Goal: Task Accomplishment & Management: Manage account settings

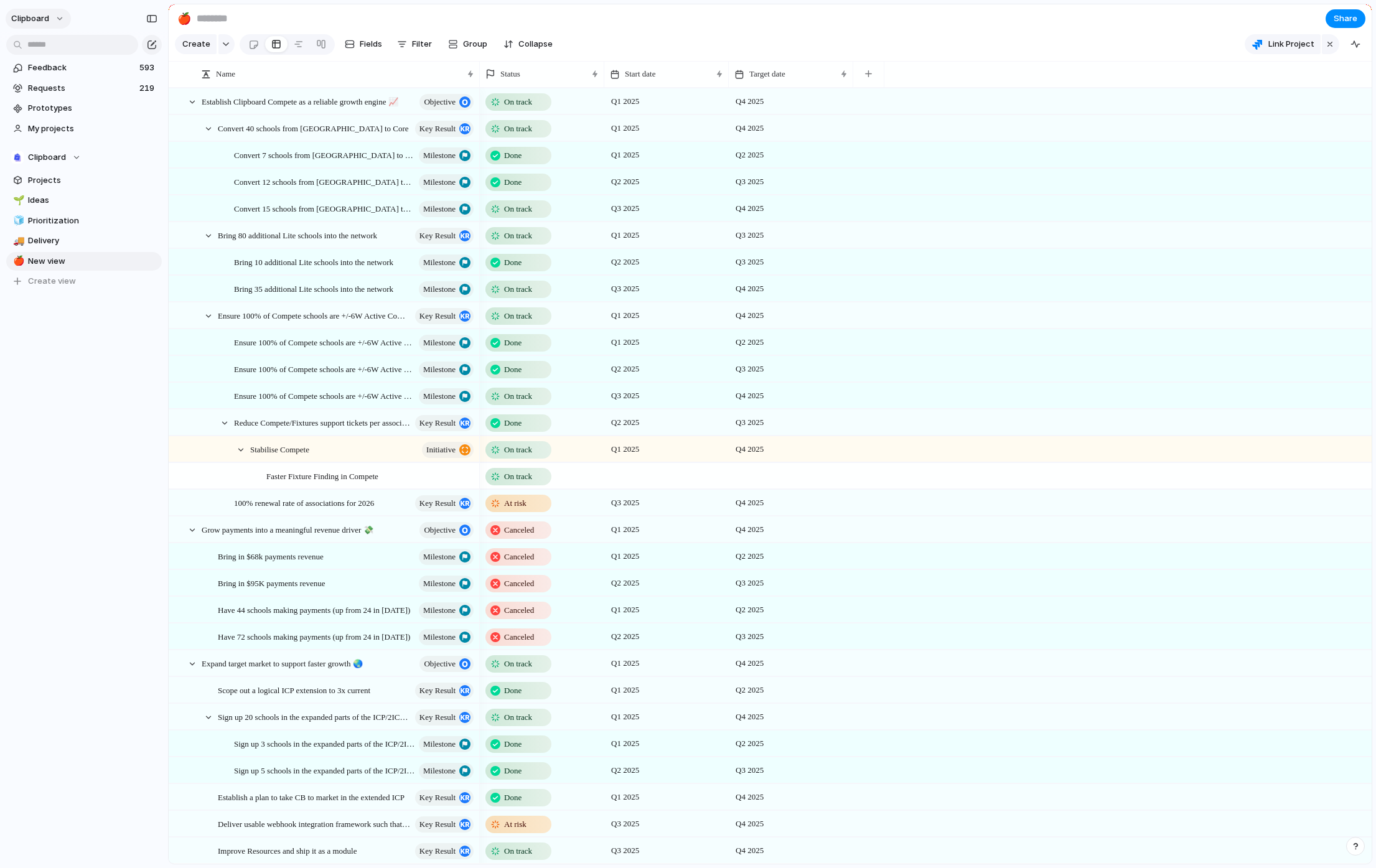
click at [43, 16] on span "clipboard" at bounding box center [30, 18] width 38 height 12
click at [63, 42] on li "Settings" at bounding box center [60, 47] width 103 height 20
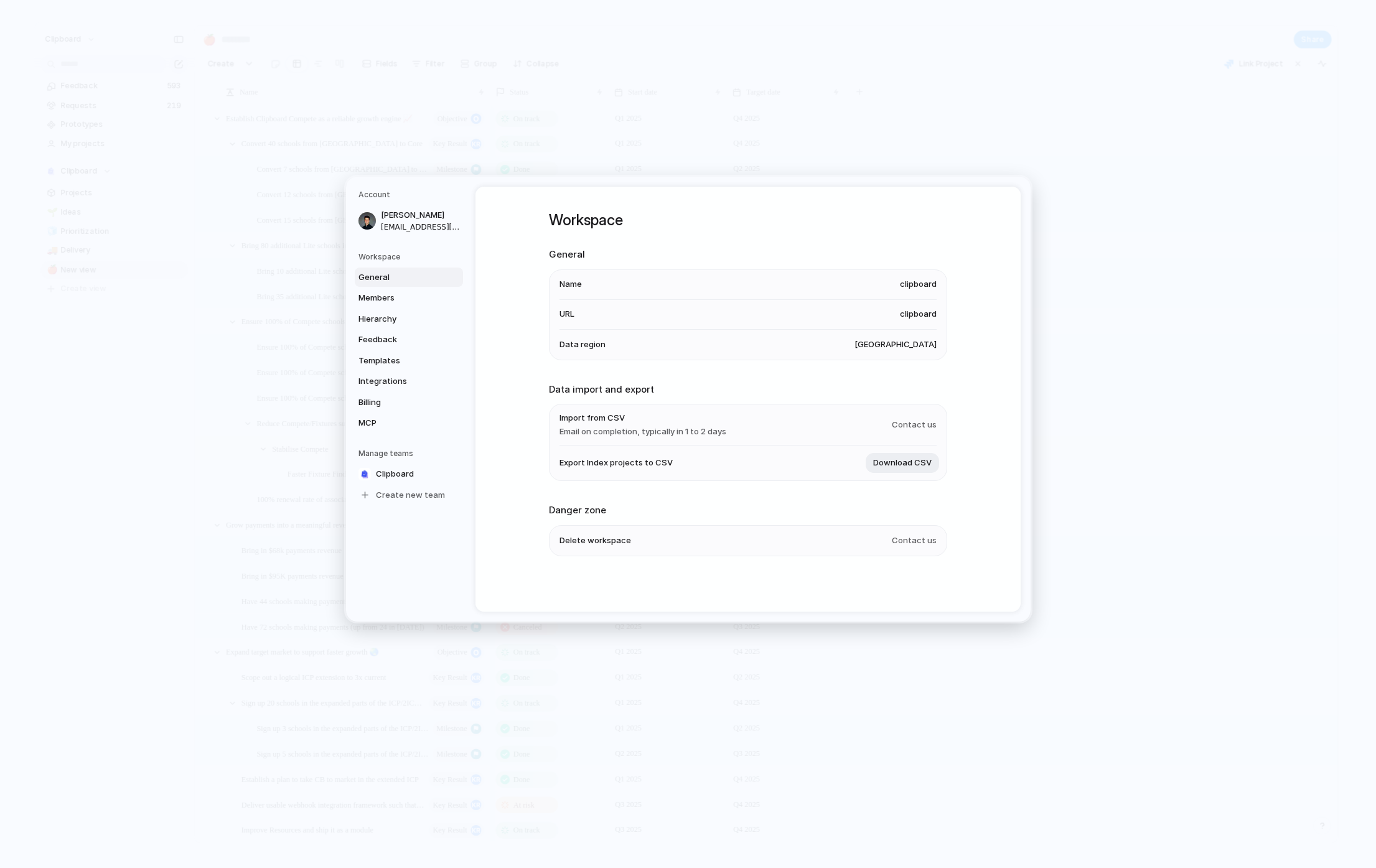
drag, startPoint x: 934, startPoint y: 426, endPoint x: 877, endPoint y: 422, distance: 57.1
click at [877, 422] on ul "Import from CSV Email on completion, typically in 1 to 2 days Contact us Export…" at bounding box center [747, 442] width 398 height 77
click at [392, 360] on span "Templates" at bounding box center [398, 361] width 80 height 12
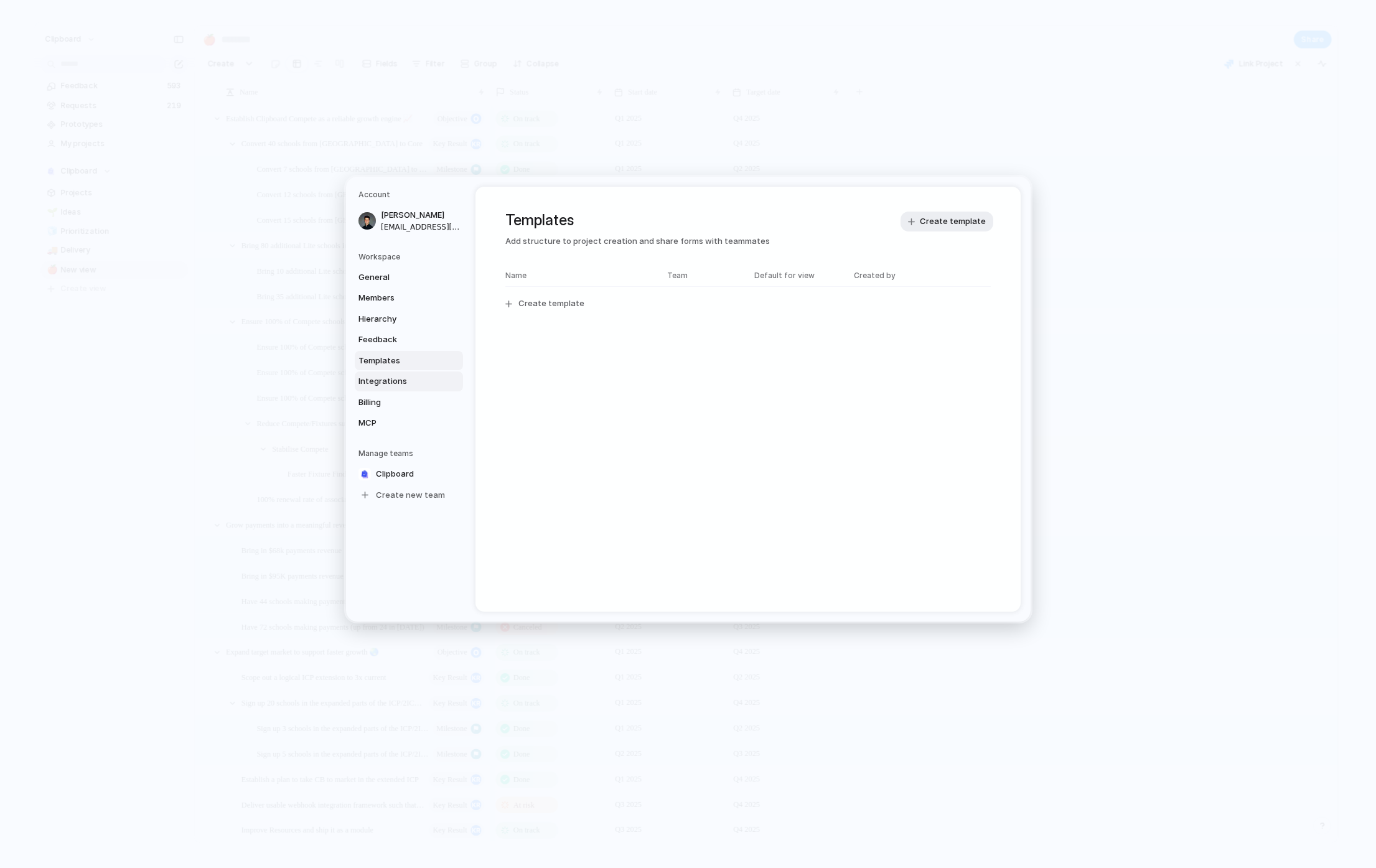
click at [403, 388] on link "Integrations" at bounding box center [409, 382] width 108 height 20
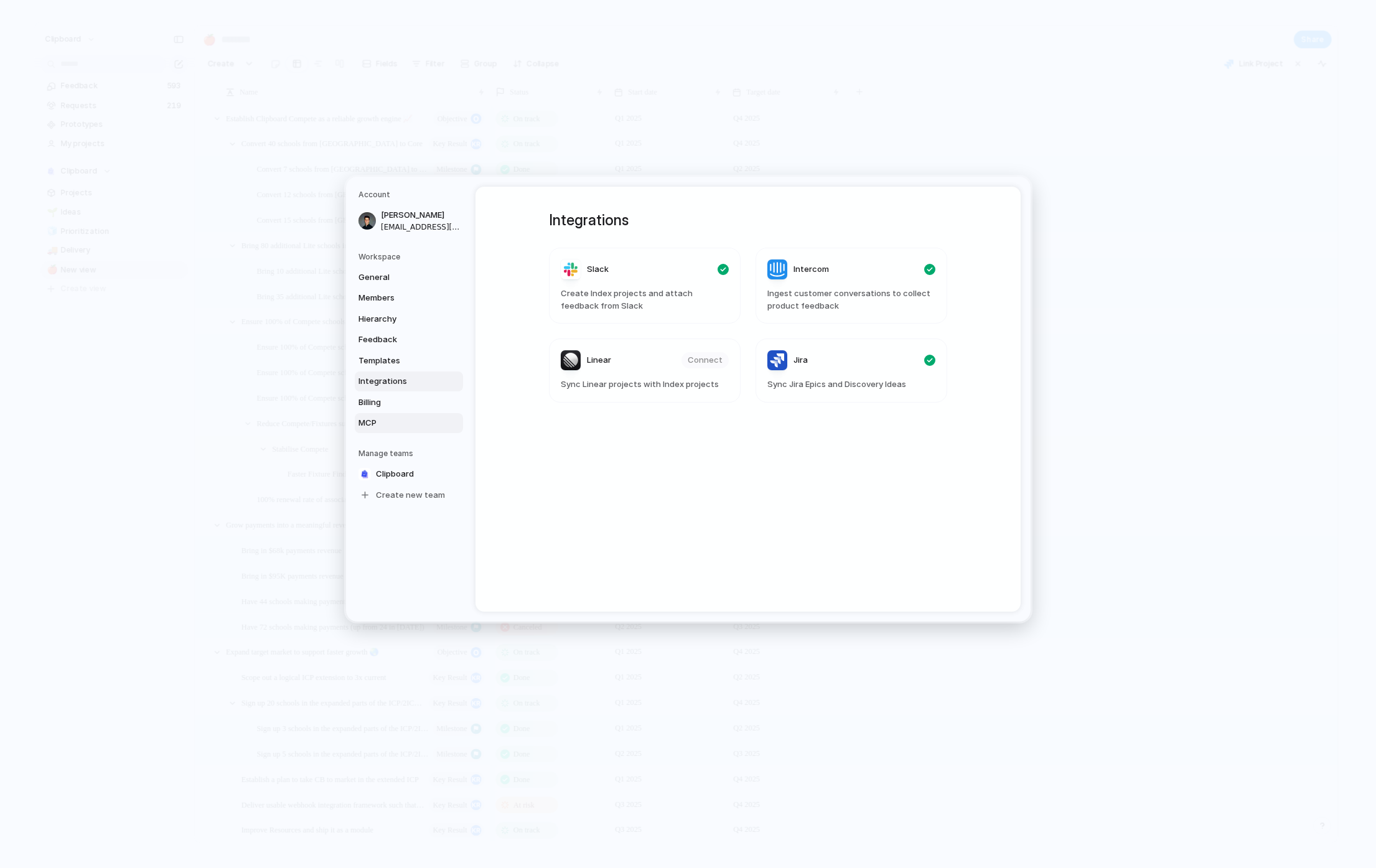
click at [390, 429] on link "MCP" at bounding box center [409, 423] width 108 height 20
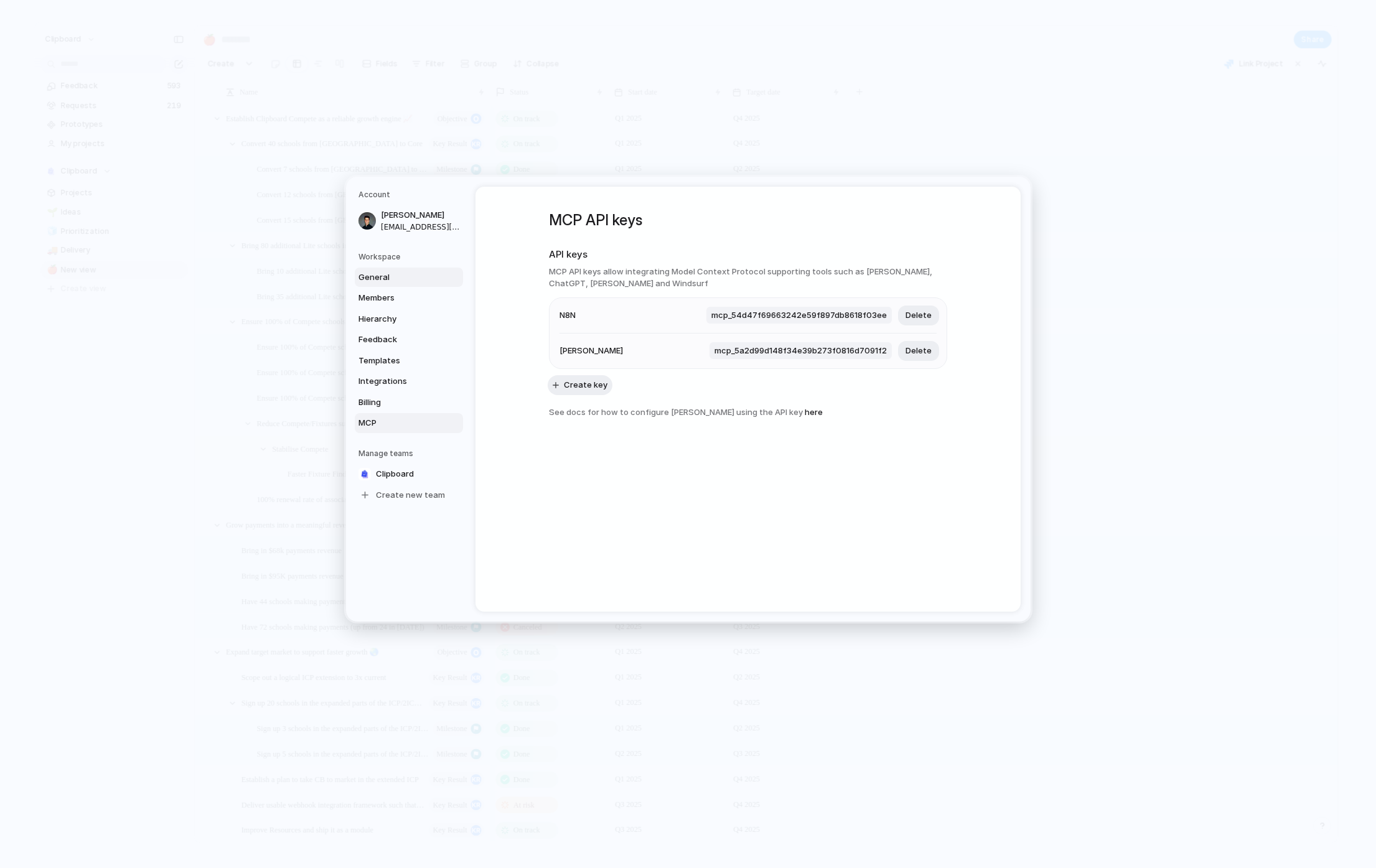
click at [392, 276] on span "General" at bounding box center [398, 277] width 80 height 12
